Goal: Navigation & Orientation: Find specific page/section

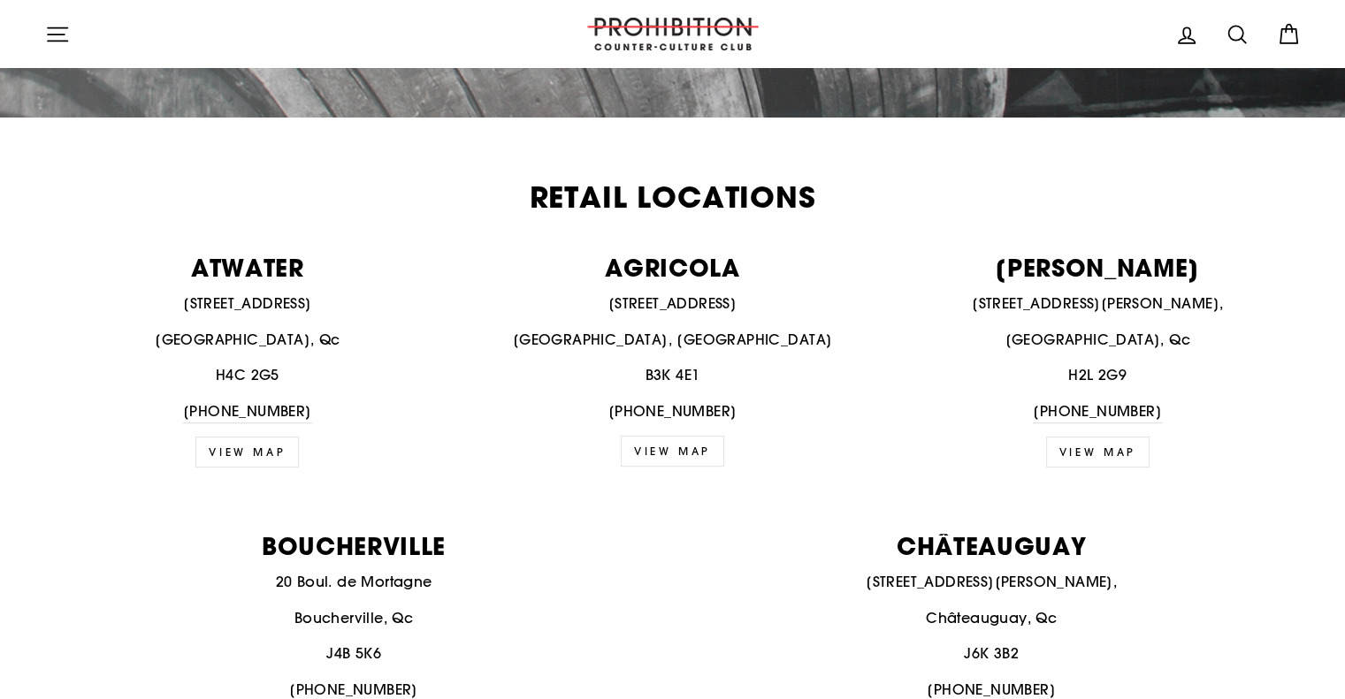
scroll to position [619, 0]
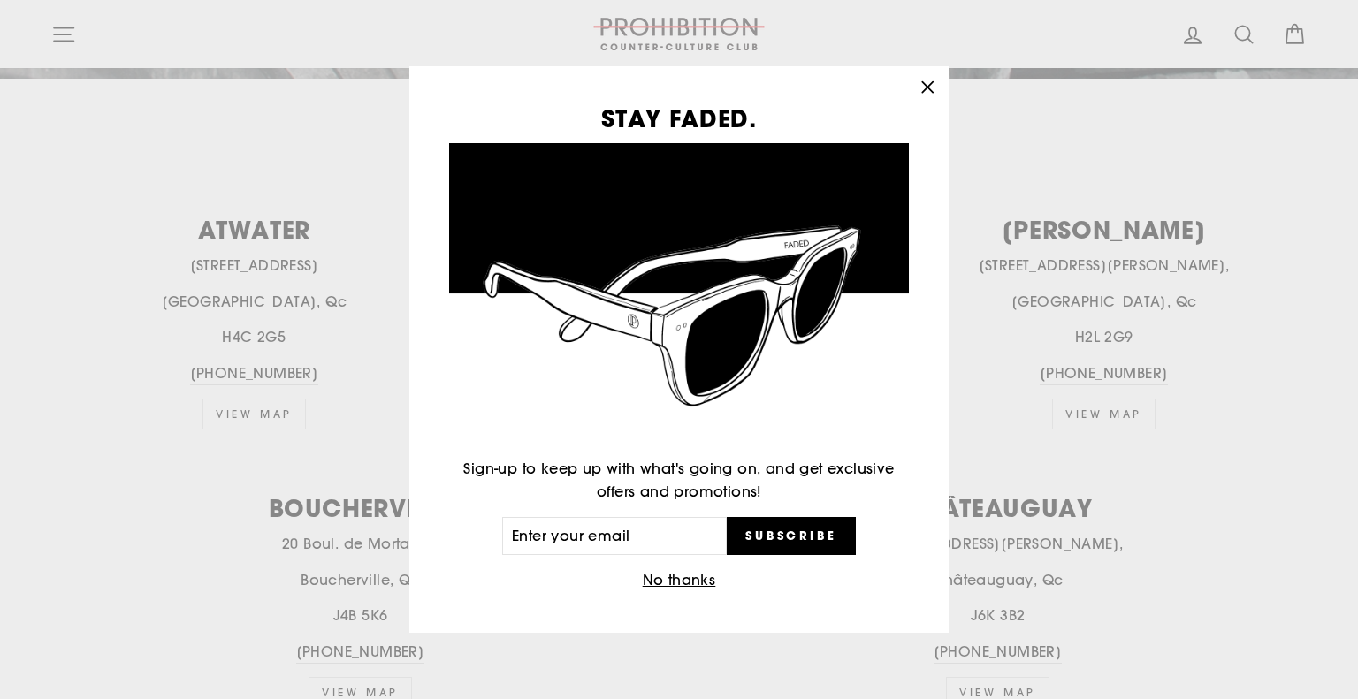
click at [929, 84] on icon "button" at bounding box center [927, 87] width 25 height 25
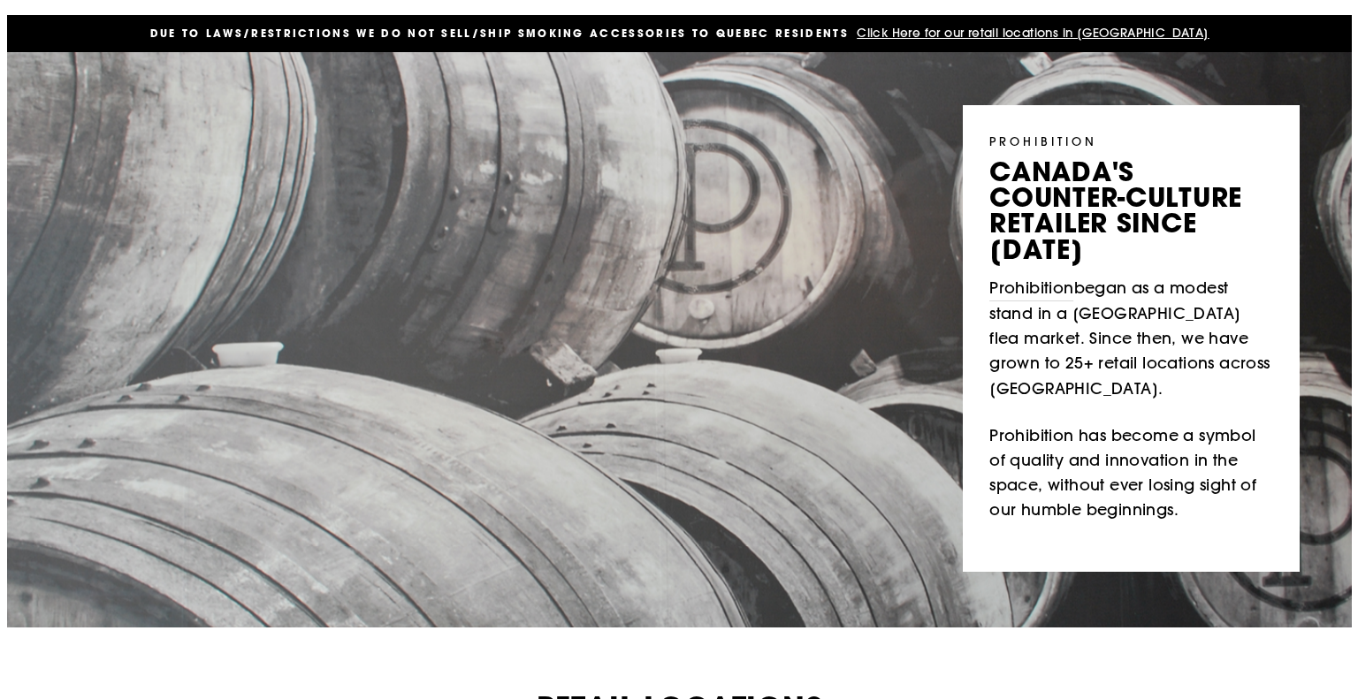
scroll to position [0, 0]
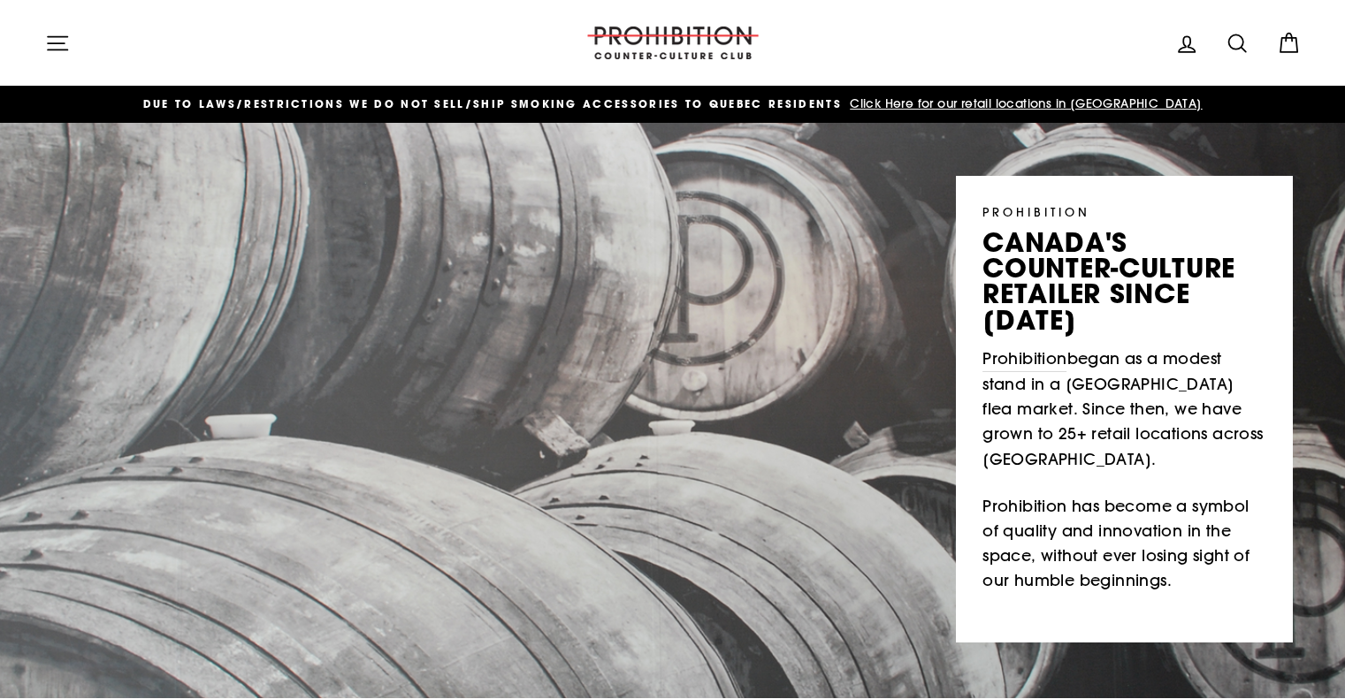
click at [51, 50] on icon "button" at bounding box center [57, 42] width 19 height 13
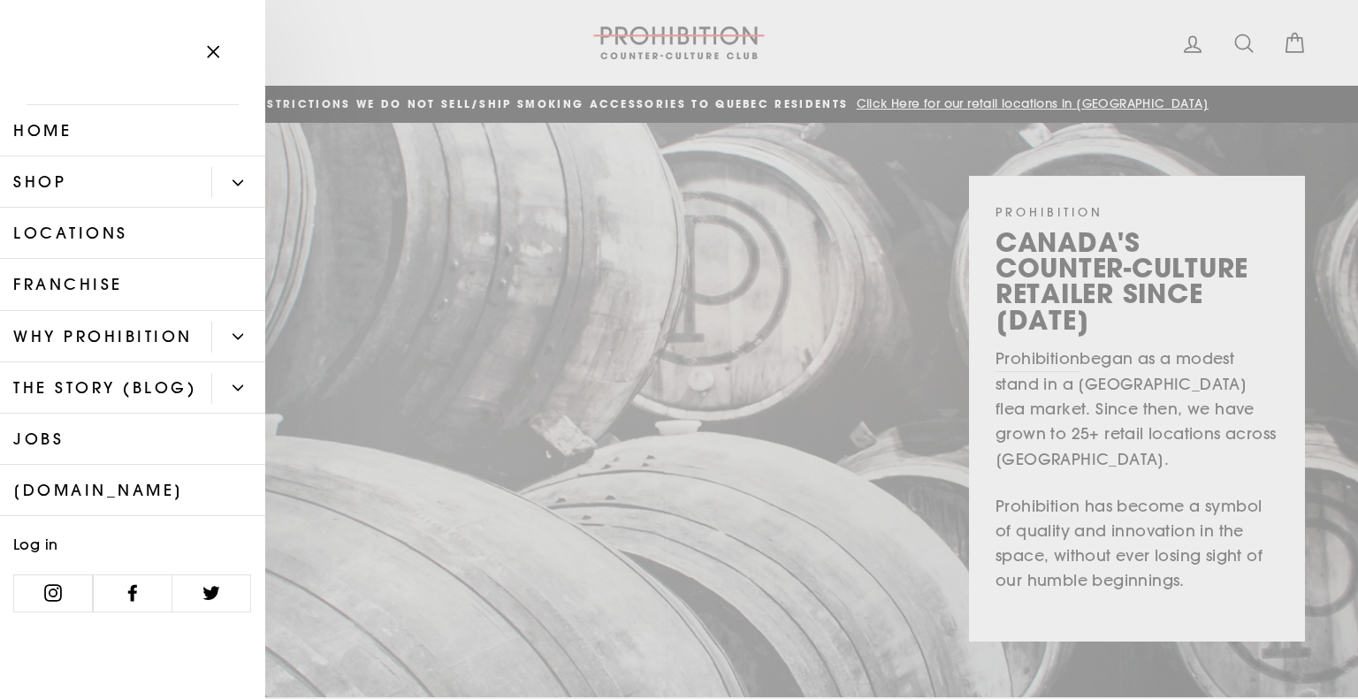
click at [240, 179] on icon "Primary" at bounding box center [238, 183] width 11 height 11
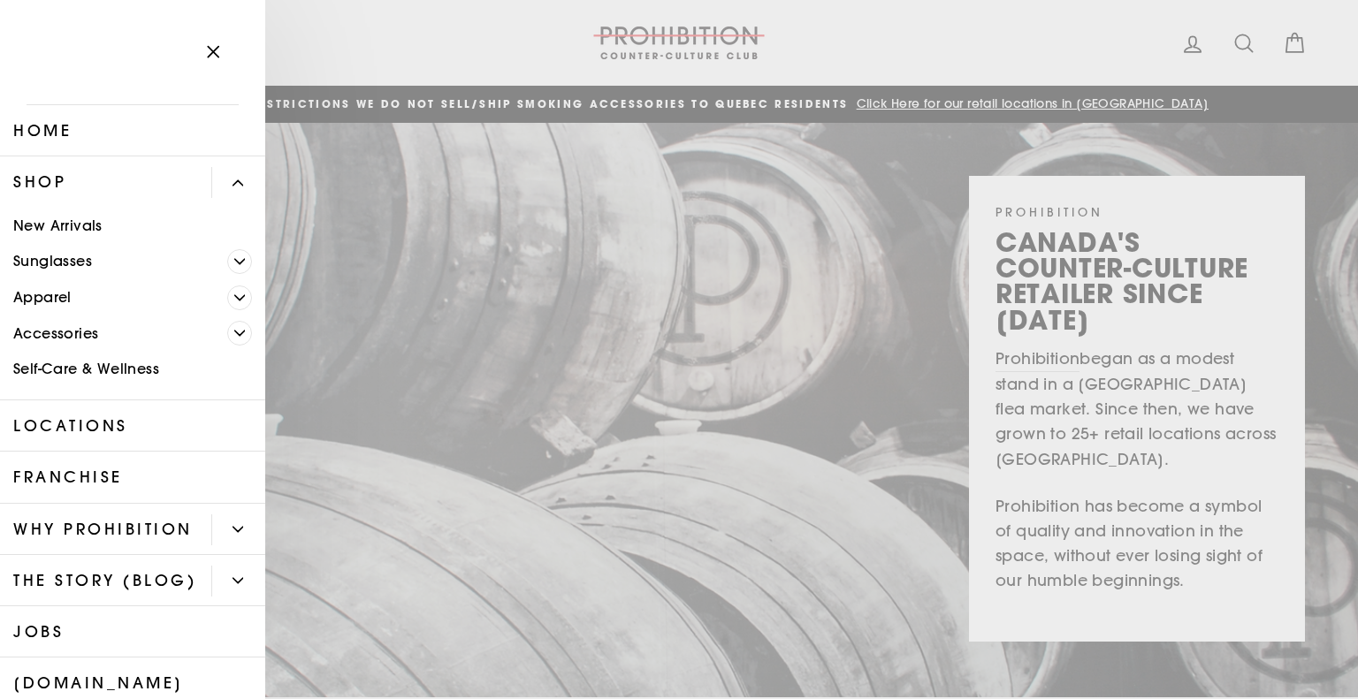
click at [63, 225] on link "New Arrivals" at bounding box center [132, 226] width 265 height 36
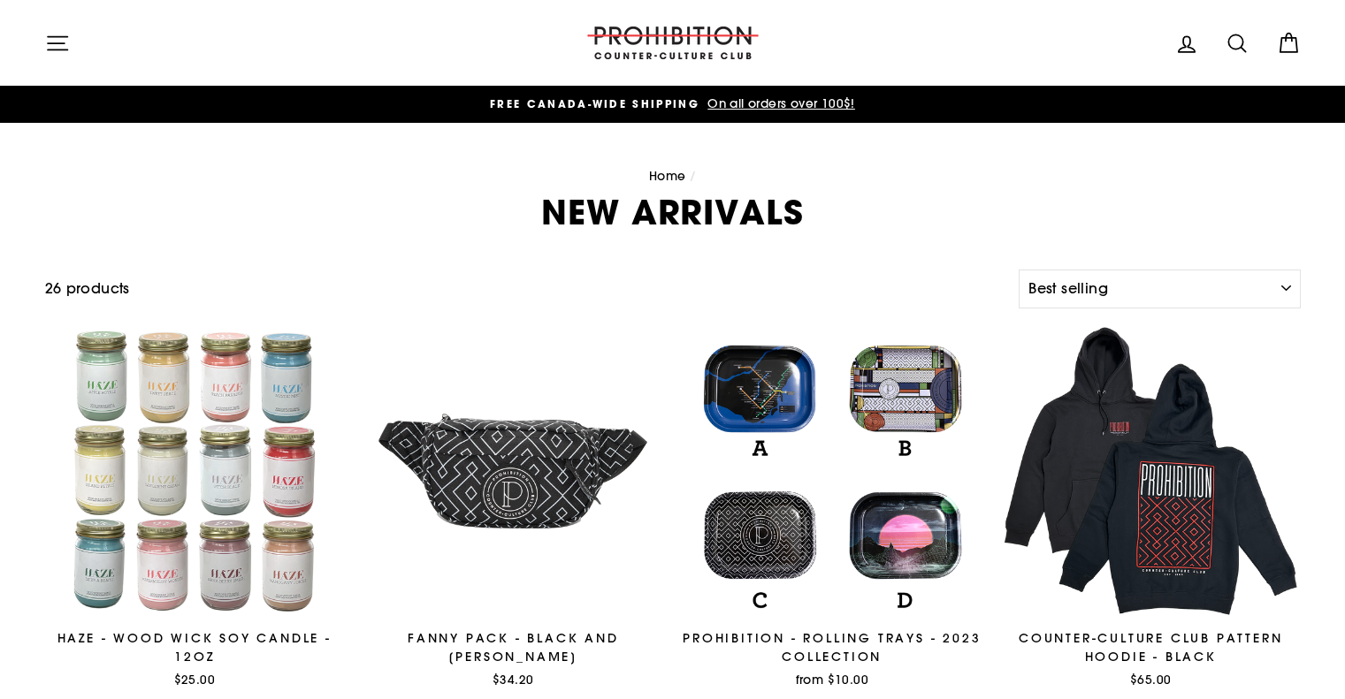
select select "best-selling"
